Goal: Navigation & Orientation: Find specific page/section

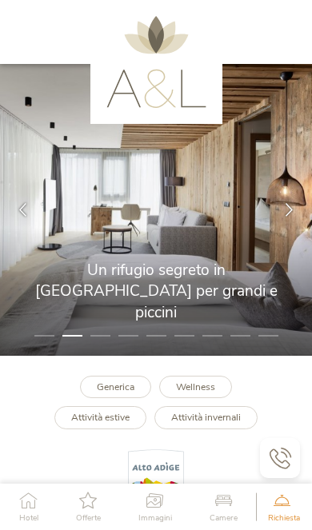
click at [284, 217] on icon at bounding box center [289, 210] width 14 height 14
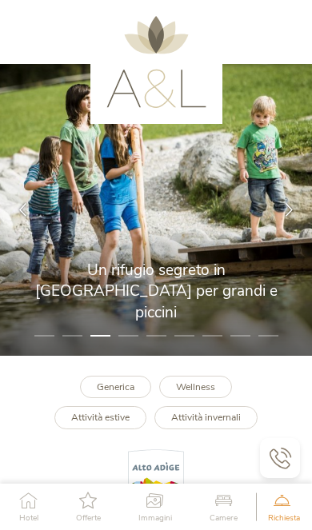
click at [291, 217] on icon at bounding box center [289, 210] width 14 height 14
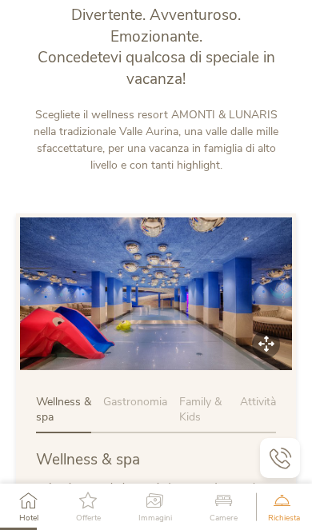
scroll to position [519, 0]
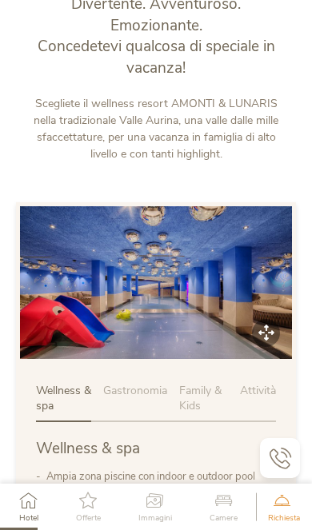
click at [134, 398] on span "Gastronomia" at bounding box center [135, 390] width 64 height 15
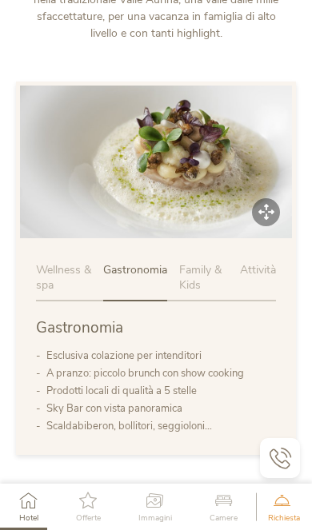
scroll to position [642, 0]
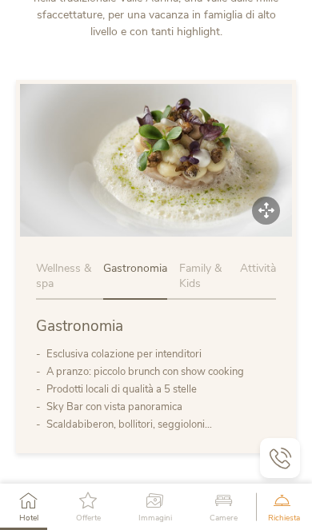
click at [213, 292] on span "Family & Kids" at bounding box center [200, 276] width 42 height 31
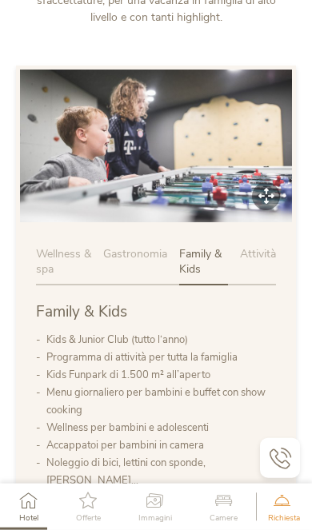
scroll to position [650, 0]
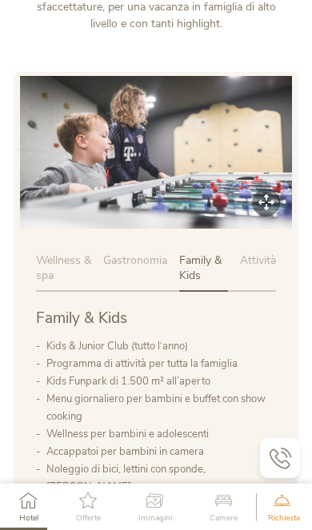
click at [263, 292] on div "Attività" at bounding box center [258, 272] width 36 height 39
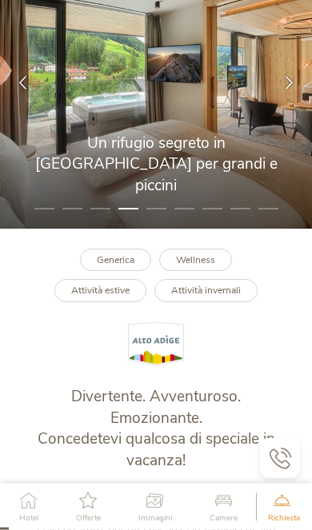
scroll to position [128, 0]
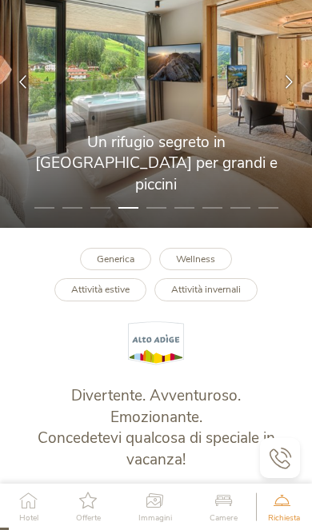
click at [121, 296] on b "Attività estive" at bounding box center [100, 289] width 58 height 13
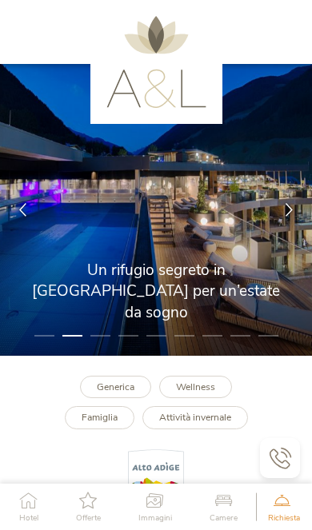
click at [295, 233] on div at bounding box center [289, 210] width 46 height 46
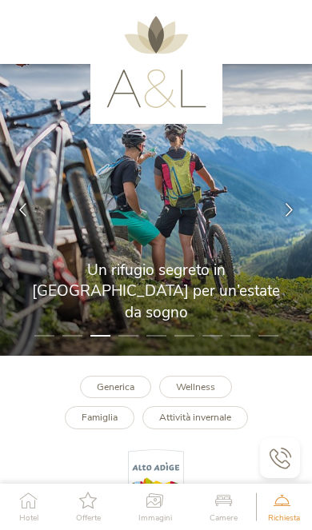
click at [293, 233] on div at bounding box center [289, 210] width 46 height 46
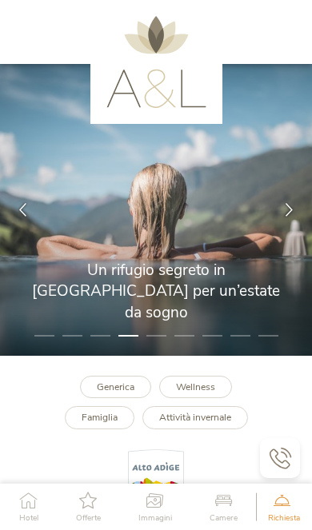
click at [281, 229] on div at bounding box center [289, 210] width 46 height 46
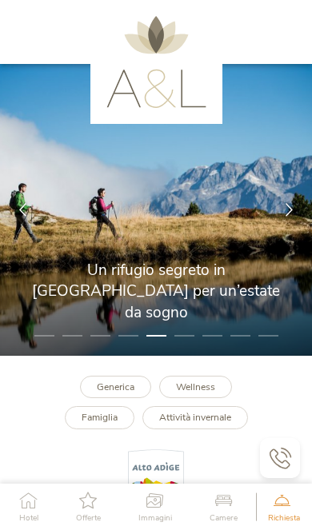
click at [284, 233] on div at bounding box center [289, 210] width 46 height 46
